Goal: Communication & Community: Answer question/provide support

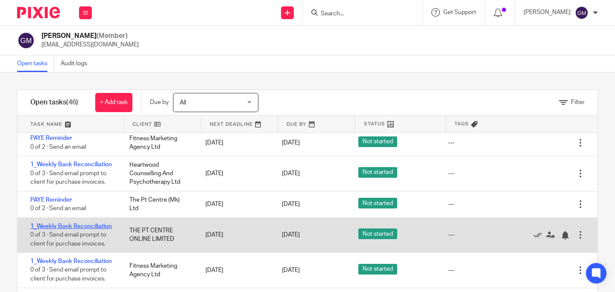
scroll to position [525, 0]
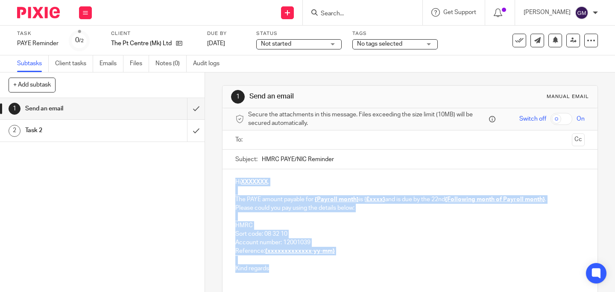
drag, startPoint x: 227, startPoint y: 183, endPoint x: 272, endPoint y: 269, distance: 97.2
click at [272, 269] on div "Hi XXXXXXX , The PAYE amount payable for {Payroll month} is { £xxxx} and is due…" at bounding box center [409, 224] width 375 height 110
paste div
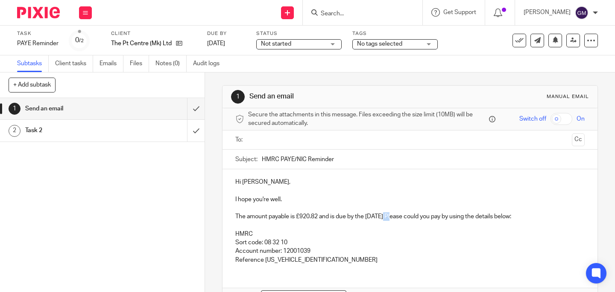
drag, startPoint x: 381, startPoint y: 217, endPoint x: 390, endPoint y: 219, distance: 8.7
click at [390, 219] on p "The amount payable is £920.82 and is due by the 22nd July Please could you pay …" at bounding box center [409, 217] width 349 height 9
drag, startPoint x: 298, startPoint y: 219, endPoint x: 316, endPoint y: 219, distance: 17.5
click at [316, 219] on p "The amount payable is £920.82 and is due by the 22nd August Please could you pa…" at bounding box center [409, 217] width 349 height 9
click at [238, 276] on div "Hi Adam, I hope you're well. The amount payable is £887.42 and is due by the 22…" at bounding box center [409, 237] width 375 height 137
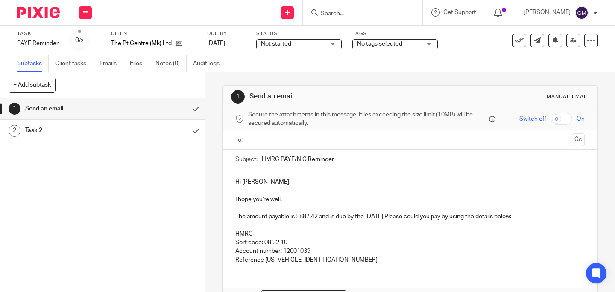
click at [340, 263] on p "Reference 120PS015765632604" at bounding box center [409, 260] width 349 height 9
click at [327, 145] on input "text" at bounding box center [409, 140] width 317 height 10
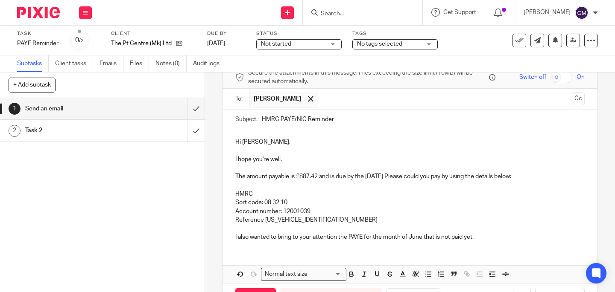
scroll to position [74, 0]
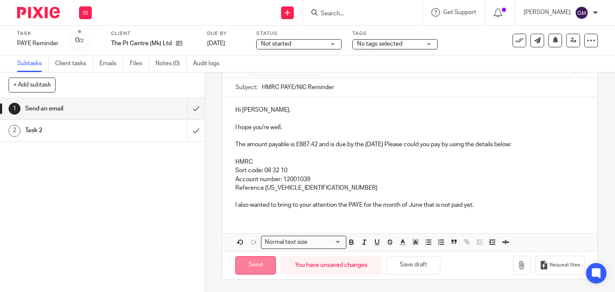
click at [254, 264] on input "Send" at bounding box center [255, 266] width 41 height 18
type input "Sent"
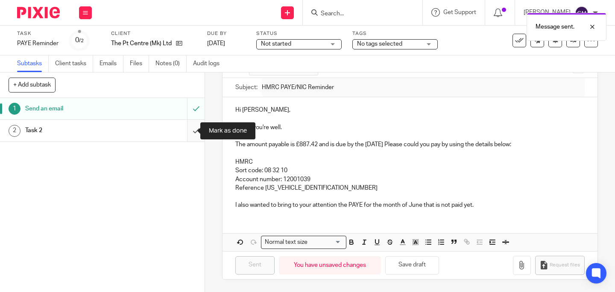
click at [184, 134] on input "submit" at bounding box center [102, 130] width 205 height 21
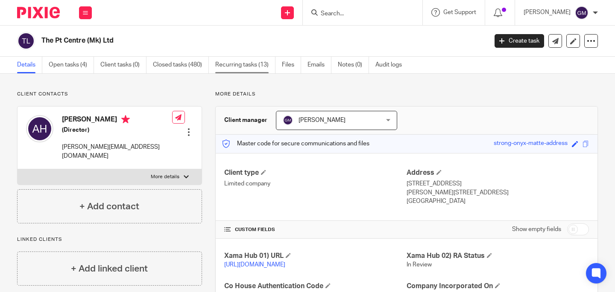
click at [256, 67] on link "Recurring tasks (13)" at bounding box center [245, 65] width 60 height 17
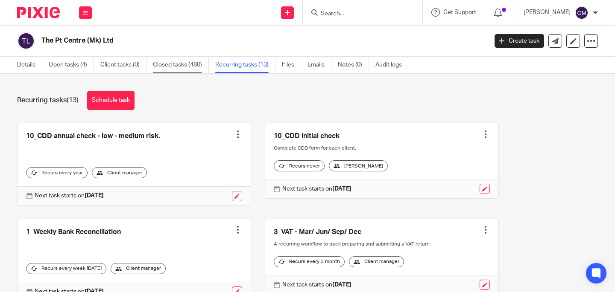
drag, startPoint x: 187, startPoint y: 66, endPoint x: 189, endPoint y: 73, distance: 6.5
click at [187, 66] on link "Closed tasks (480)" at bounding box center [181, 65] width 56 height 17
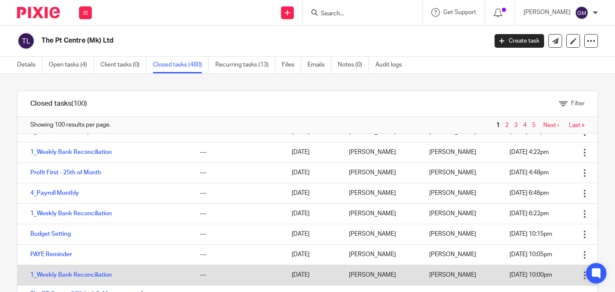
scroll to position [150, 0]
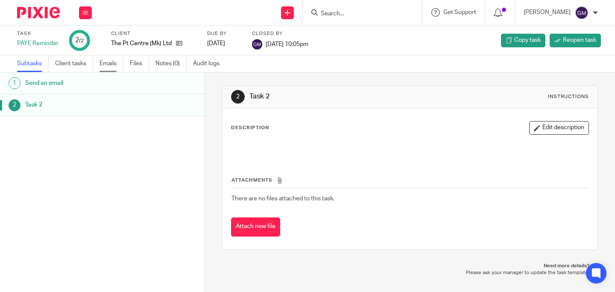
click at [116, 66] on link "Emails" at bounding box center [111, 64] width 24 height 17
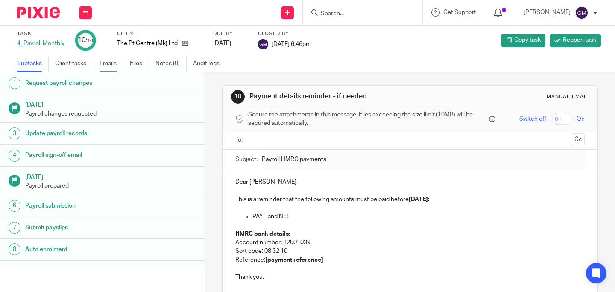
click at [111, 66] on link "Emails" at bounding box center [111, 64] width 24 height 17
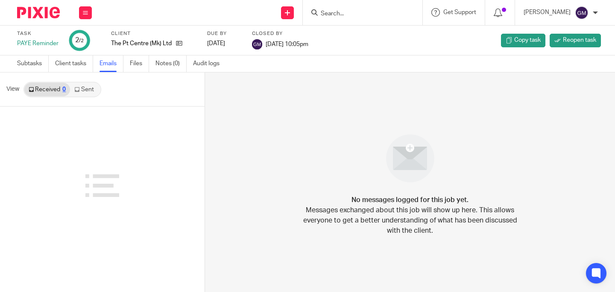
click at [89, 88] on link "Sent" at bounding box center [85, 90] width 30 height 14
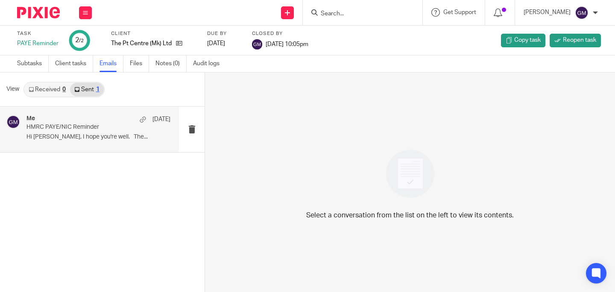
click at [99, 138] on p "Hi [PERSON_NAME], I hope you're well. The..." at bounding box center [98, 137] width 144 height 7
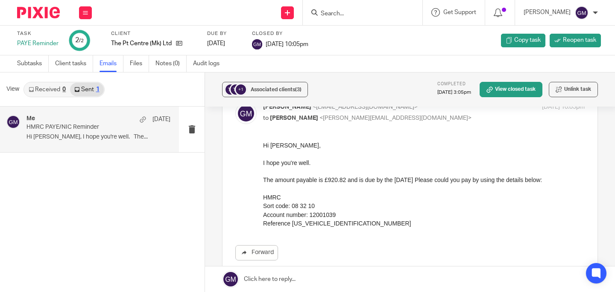
scroll to position [52, 0]
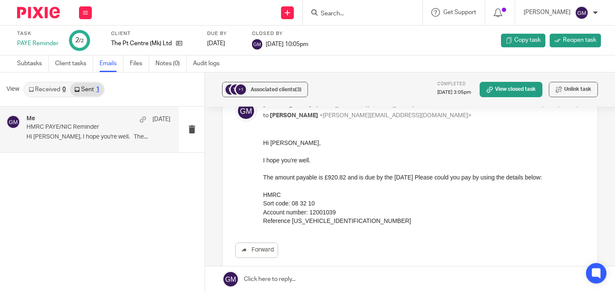
drag, startPoint x: 523, startPoint y: 281, endPoint x: 385, endPoint y: 207, distance: 156.4
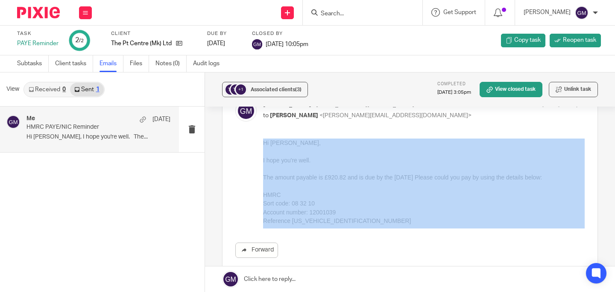
drag, startPoint x: 349, startPoint y: 225, endPoint x: 258, endPoint y: 163, distance: 110.5
click at [258, 163] on div "Forward" at bounding box center [409, 199] width 349 height 120
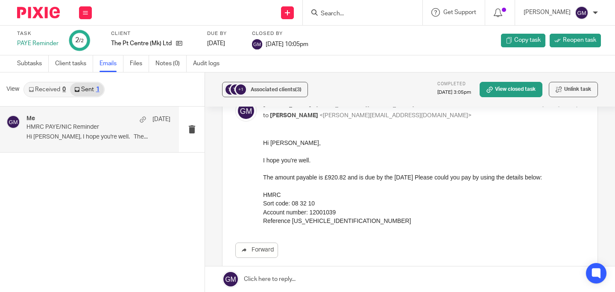
click at [291, 160] on p "I hope you're well." at bounding box center [423, 160] width 321 height 9
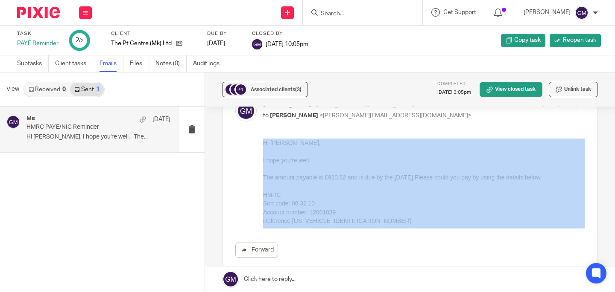
drag, startPoint x: 356, startPoint y: 228, endPoint x: 254, endPoint y: 172, distance: 115.8
click at [250, 171] on div "Forward" at bounding box center [409, 199] width 349 height 120
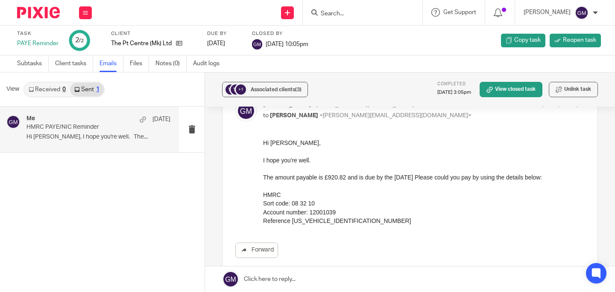
click at [320, 179] on p "The amount payable is £920.82 and is due by the 22nd July Please could you pay …" at bounding box center [423, 177] width 321 height 9
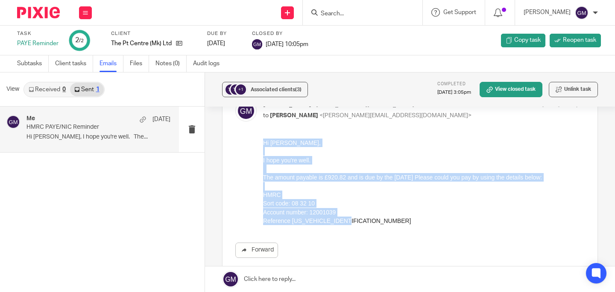
drag, startPoint x: 265, startPoint y: 144, endPoint x: 353, endPoint y: 224, distance: 119.4
click at [353, 224] on div "Hi Adam, I hope you're well. The amount payable is £920.82 and is due by the 22…" at bounding box center [423, 182] width 321 height 87
copy div "Hi Adam, I hope you're well. The amount payable is £920.82 and is due by the 22…"
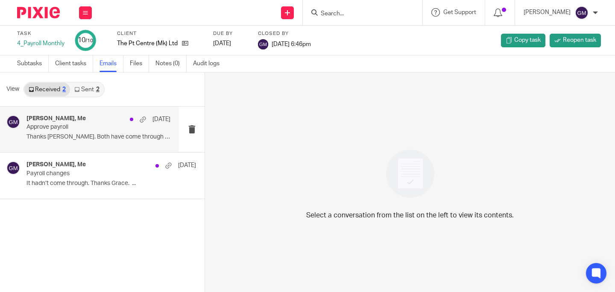
click at [93, 130] on p "Approve payroll" at bounding box center [83, 127] width 115 height 7
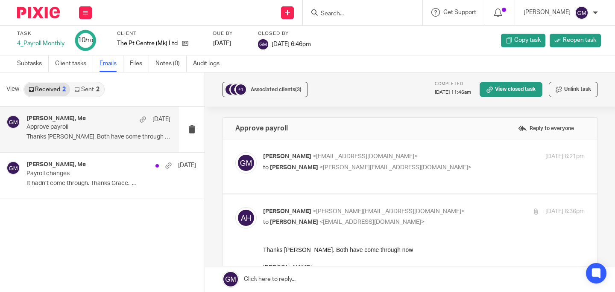
click at [282, 192] on label at bounding box center [409, 167] width 375 height 54
click at [235, 152] on input "checkbox" at bounding box center [235, 152] width 0 height 0
checkbox input "true"
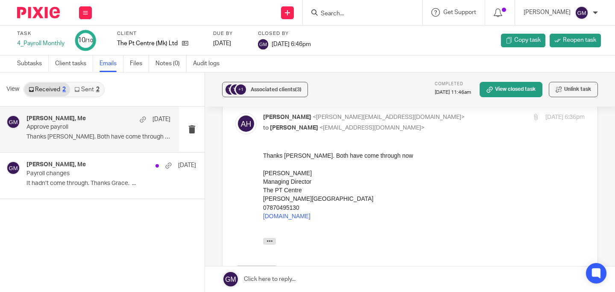
scroll to position [229, 0]
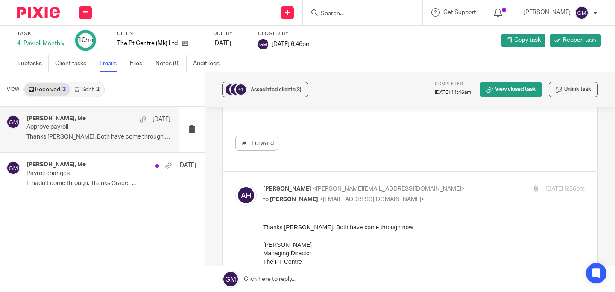
click at [304, 158] on div "Grace Moncada <grace@profitgenie.group> to Adam Howkins <adam@theptcentre.co.uk…" at bounding box center [409, 41] width 349 height 235
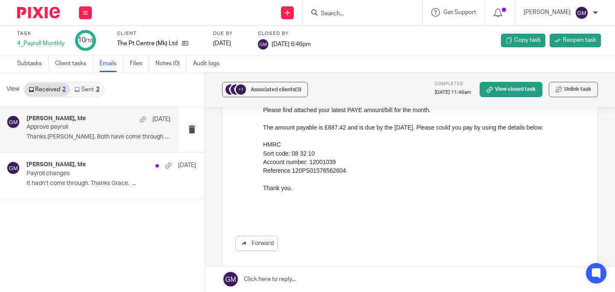
scroll to position [82, 0]
